Goal: Information Seeking & Learning: Learn about a topic

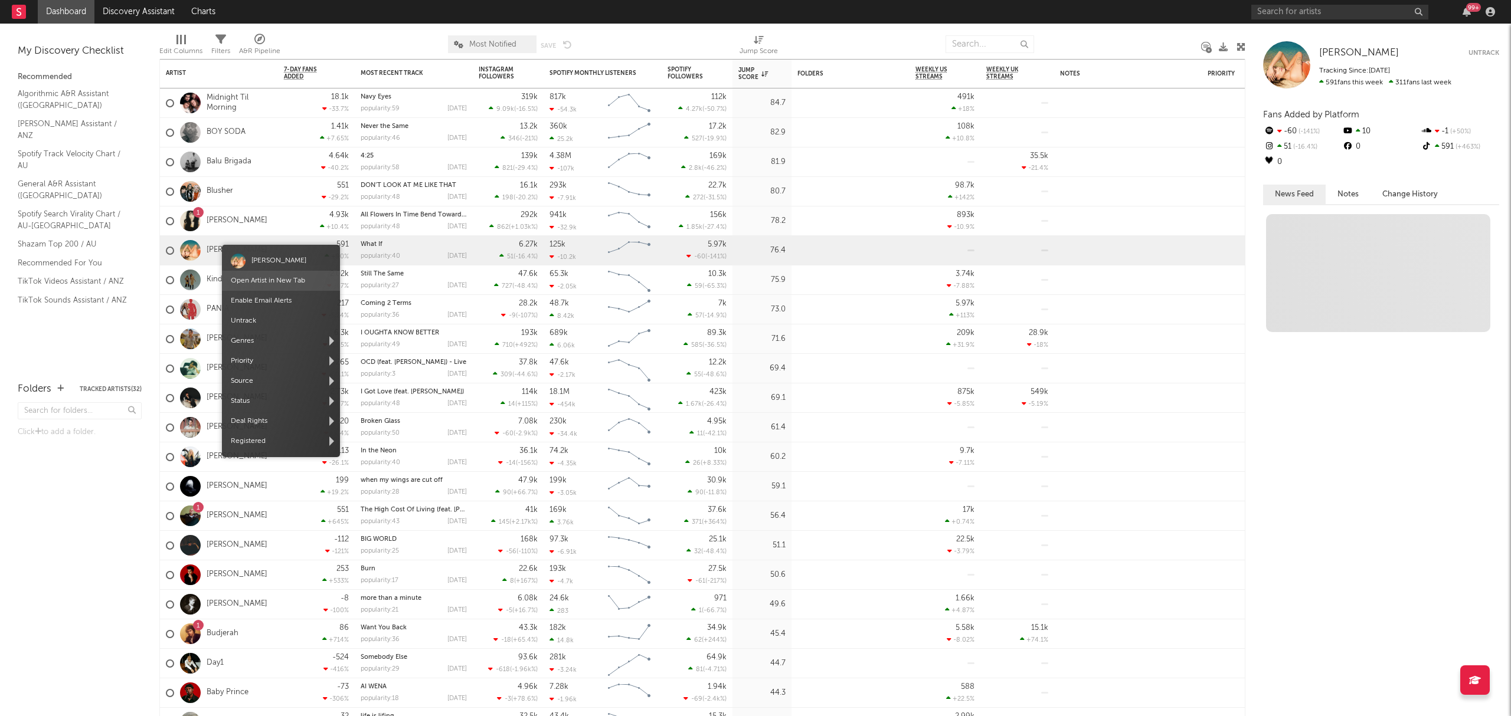
click at [267, 281] on link "Open Artist in New Tab" at bounding box center [268, 280] width 74 height 7
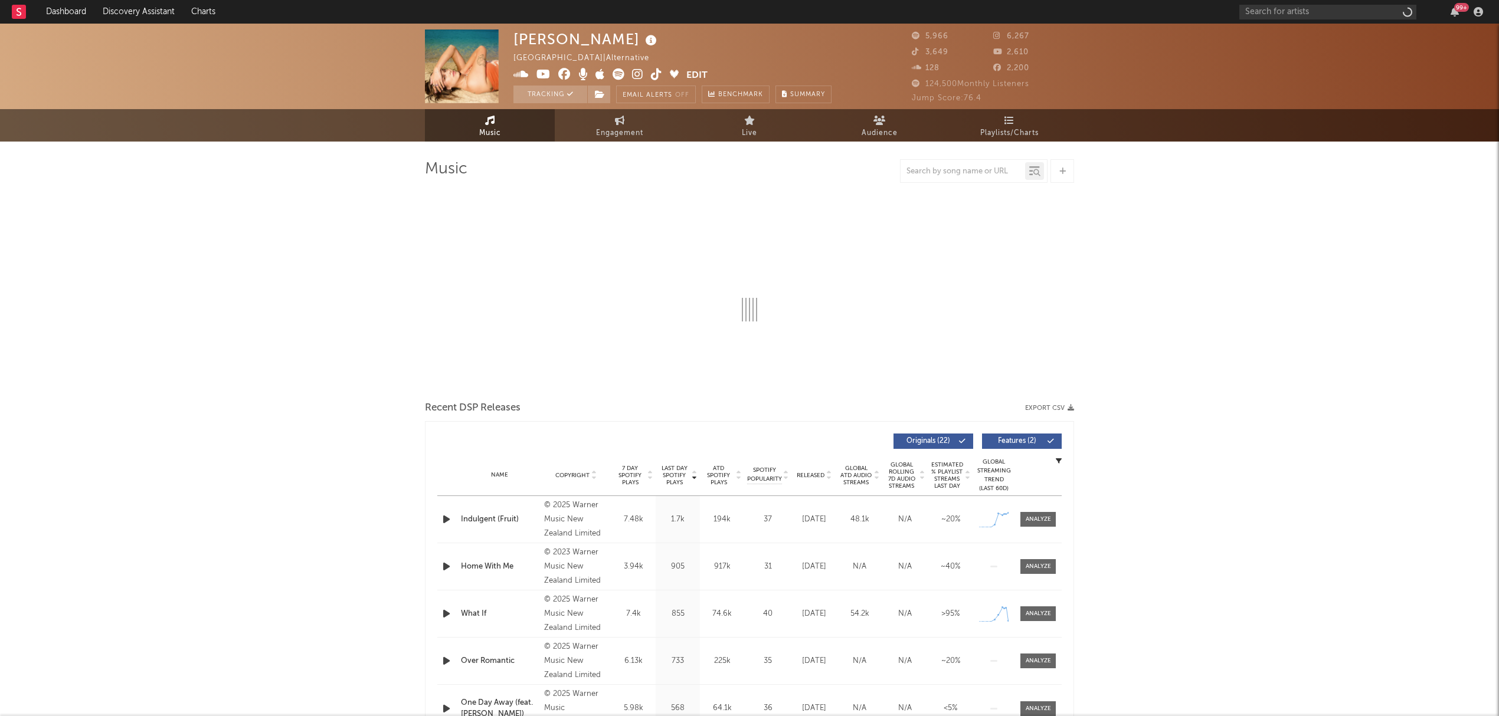
select select "6m"
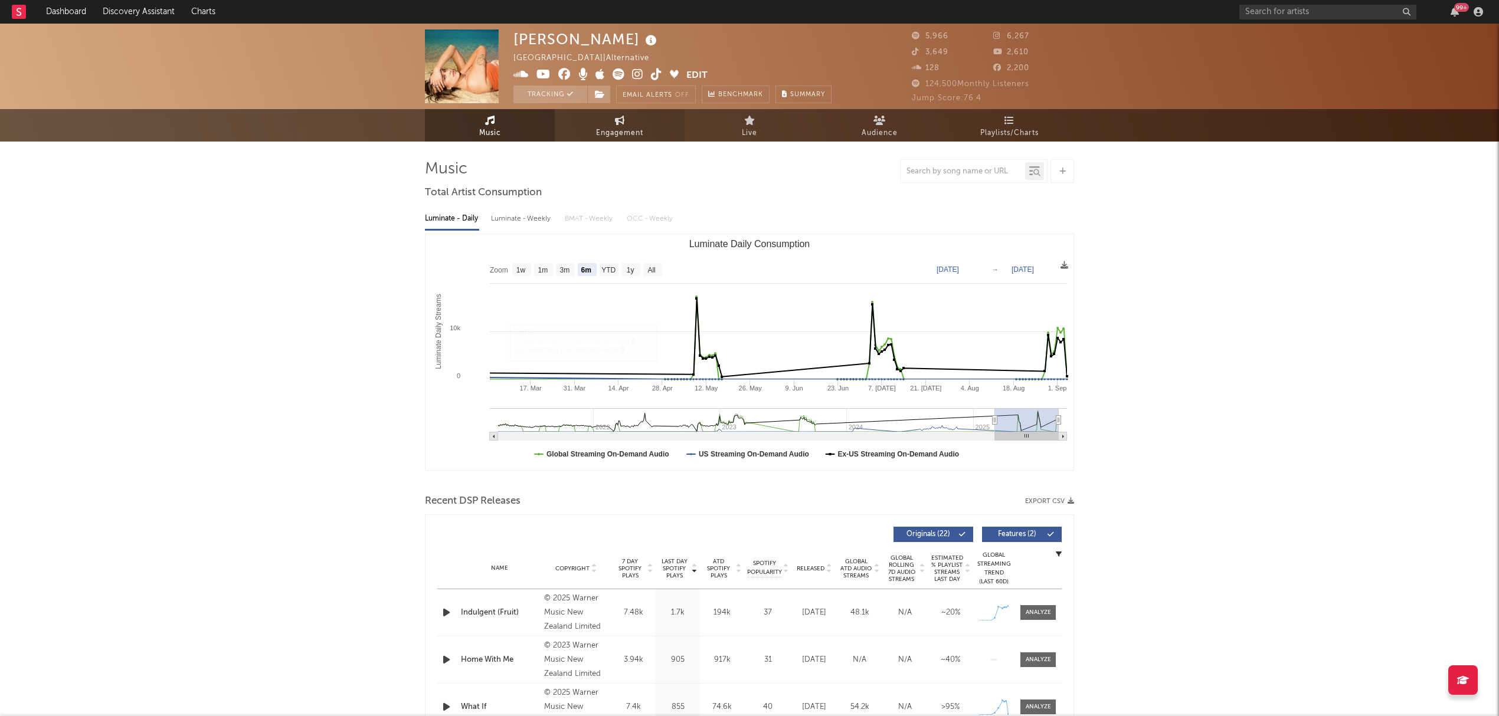
click at [584, 131] on link "Engagement" at bounding box center [620, 125] width 130 height 32
select select "1w"
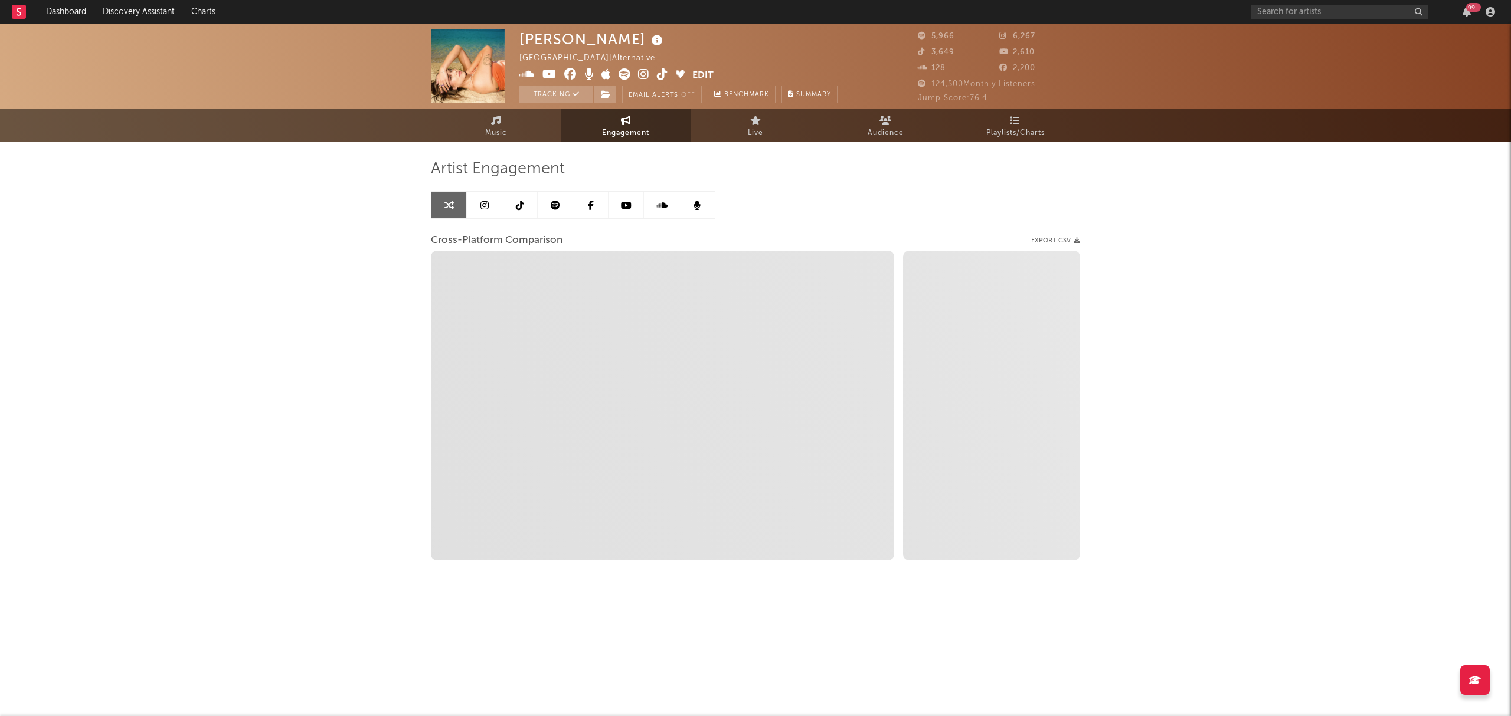
select select "1m"
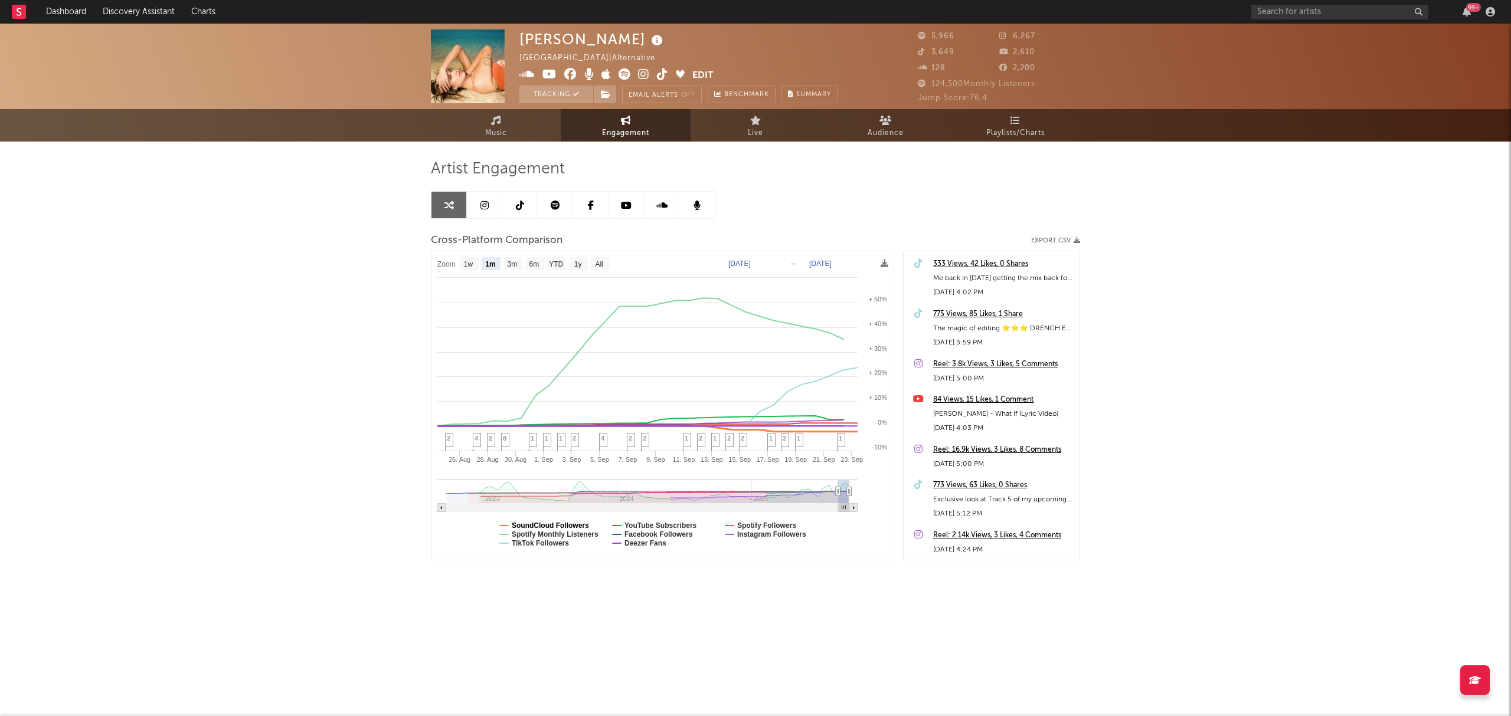
click at [565, 529] on text "SoundCloud Followers" at bounding box center [550, 526] width 77 height 8
select select "1m"
click at [562, 525] on text "SoundCloud Followers" at bounding box center [550, 526] width 77 height 8
select select "1m"
click at [562, 532] on text "Spotify Monthly Listeners" at bounding box center [555, 534] width 87 height 8
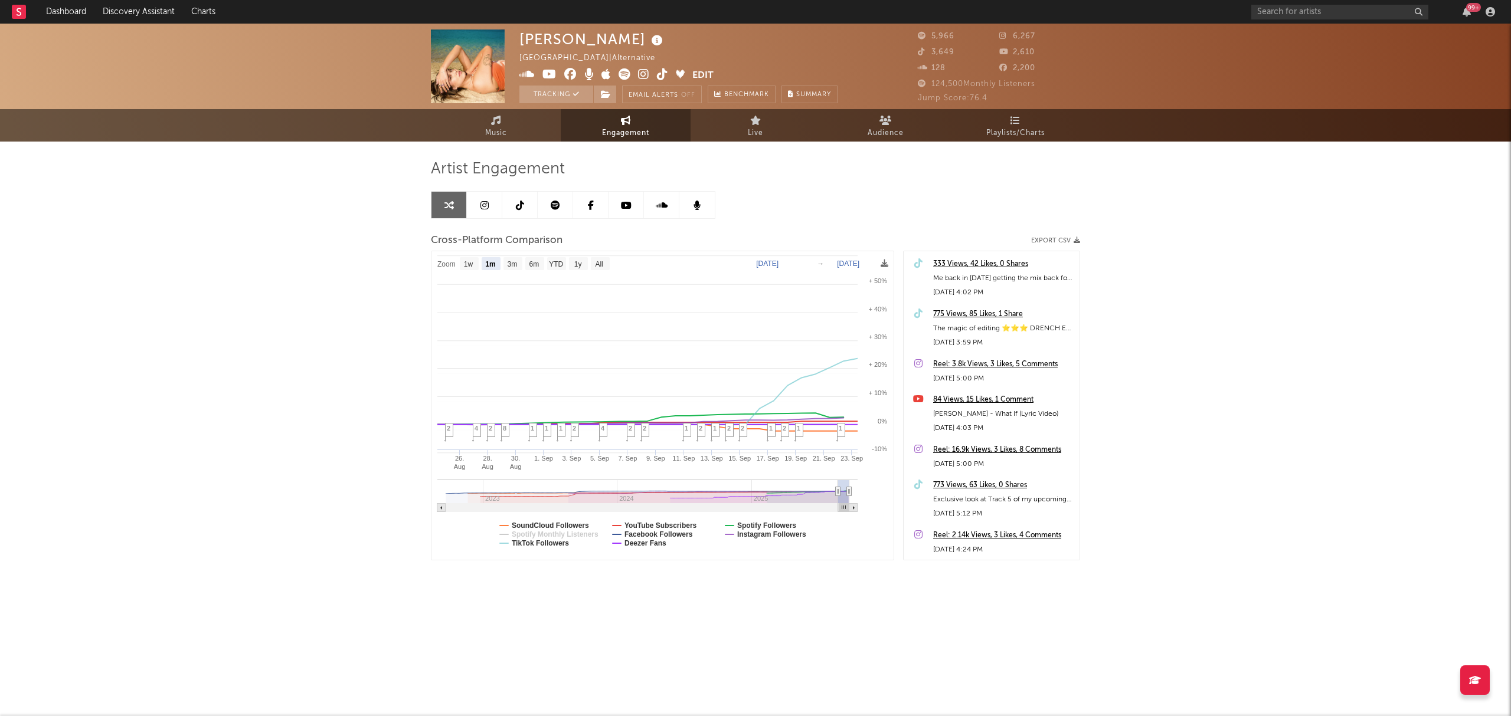
select select "1m"
